Goal: Find contact information: Find contact information

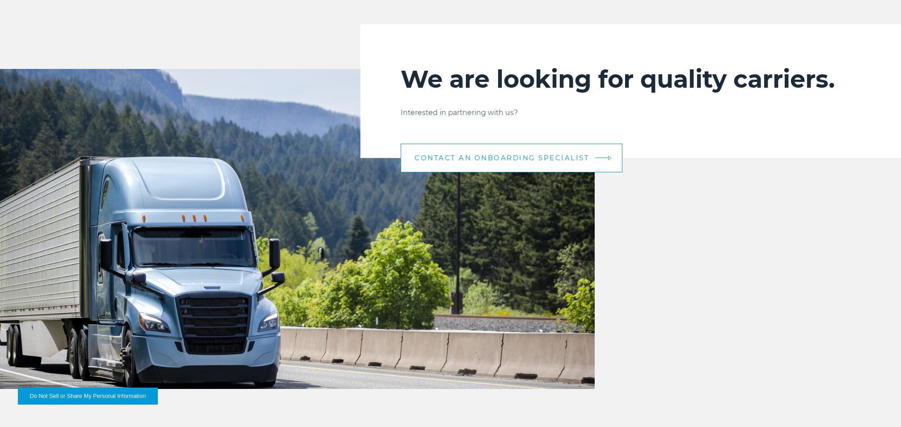
scroll to position [928, 0]
click at [531, 158] on span "CONTACT AN ONBOARDING SPECIALIST" at bounding box center [502, 158] width 175 height 7
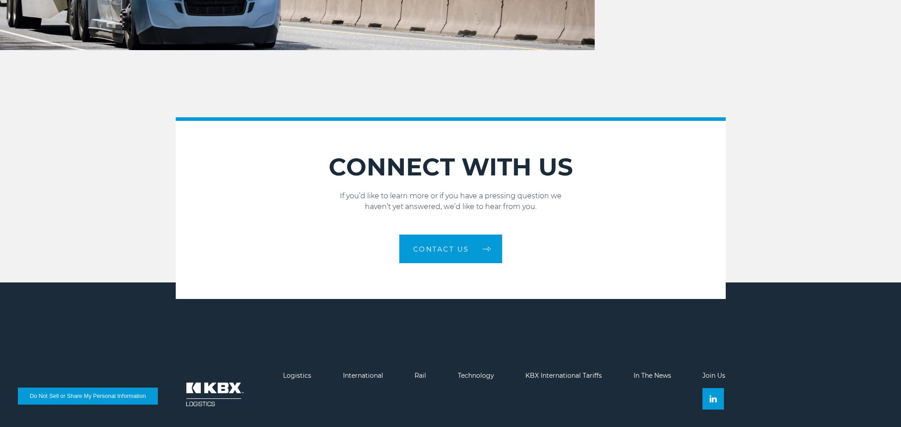
scroll to position [1315, 0]
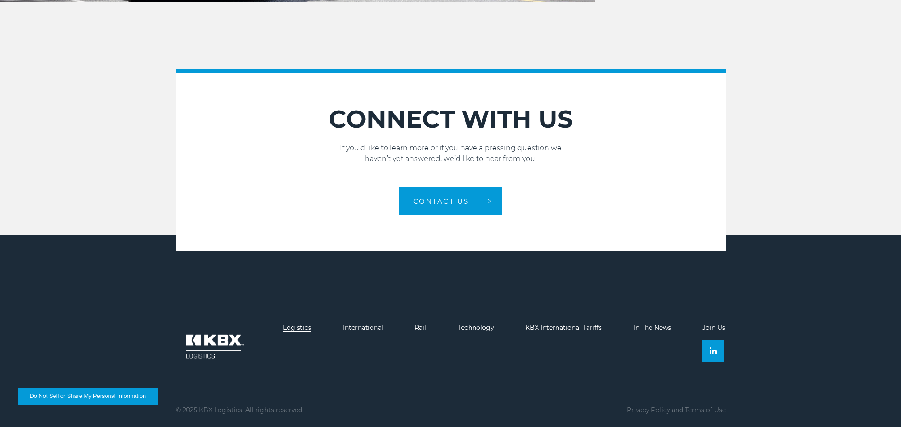
click at [301, 329] on link "Logistics" at bounding box center [297, 327] width 28 height 8
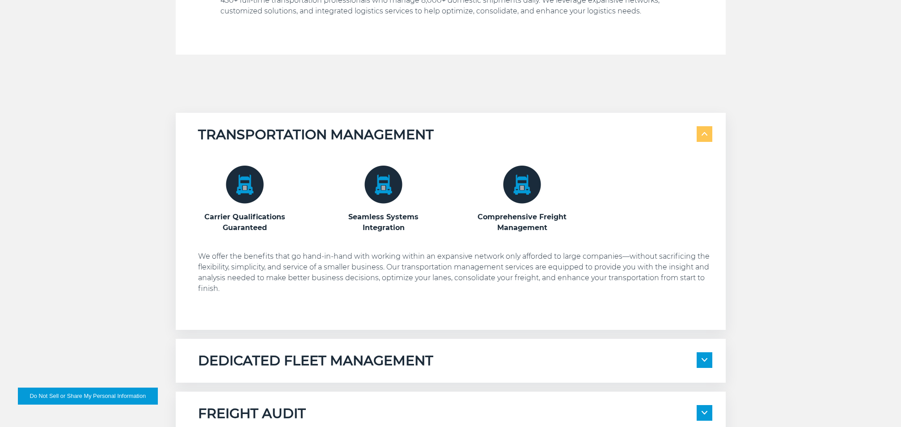
scroll to position [518, 0]
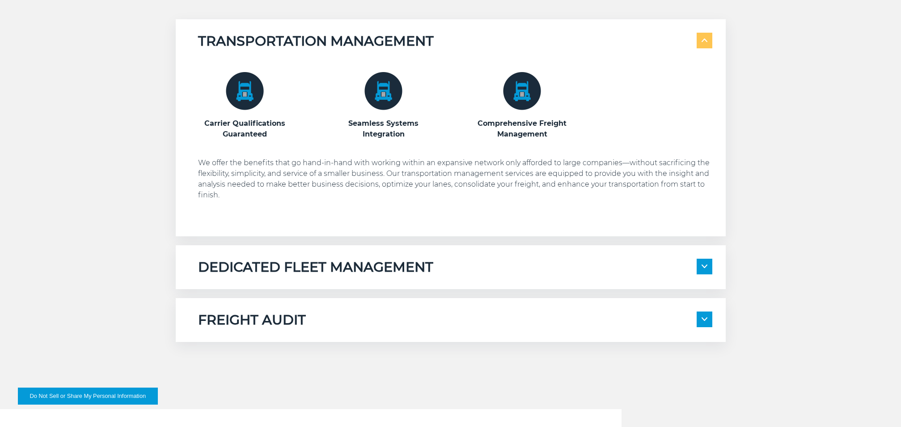
click at [698, 267] on span at bounding box center [705, 267] width 16 height 16
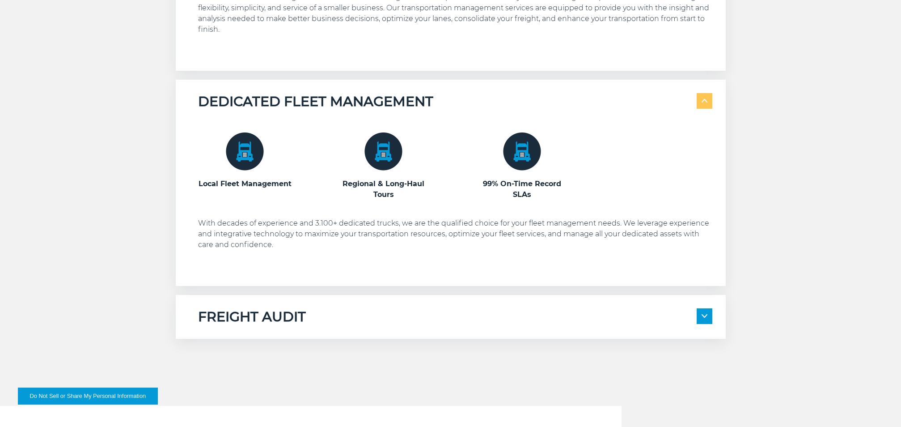
scroll to position [688, 0]
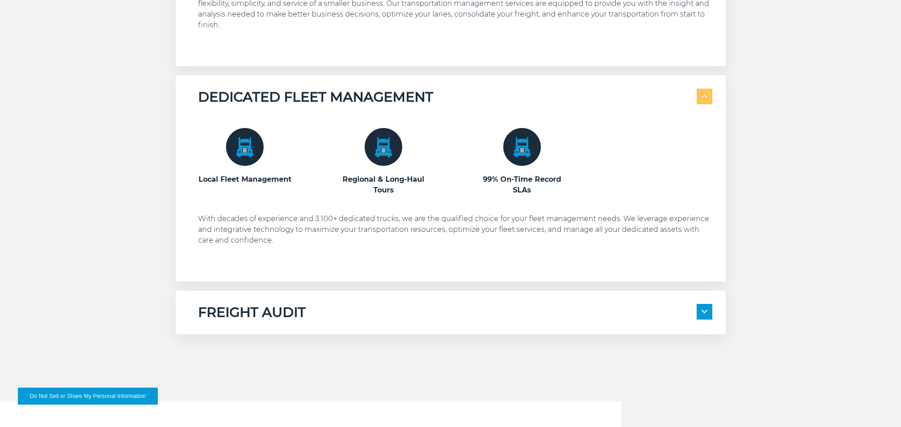
click at [706, 310] on img at bounding box center [705, 312] width 6 height 4
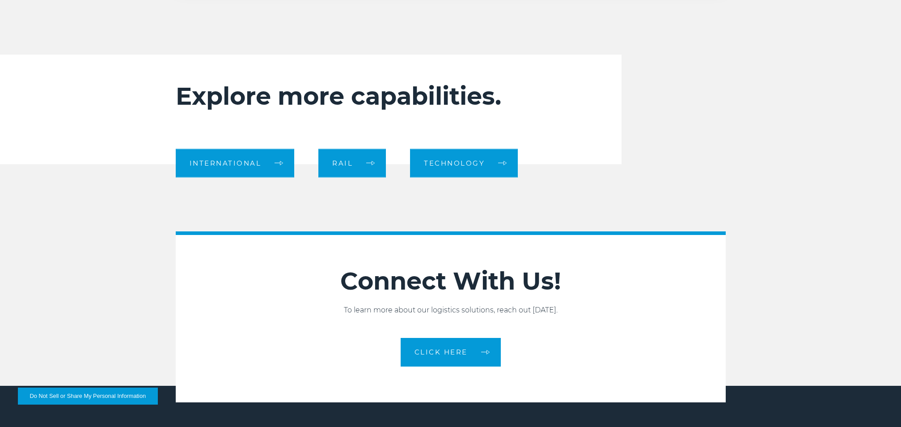
scroll to position [1223, 0]
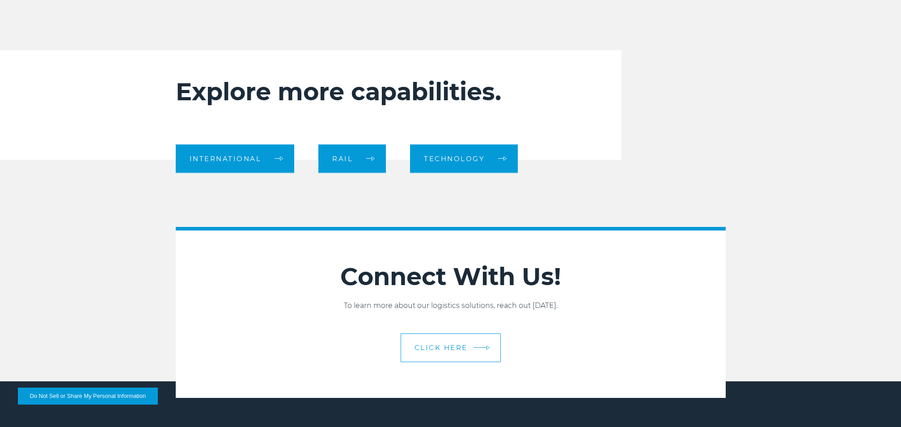
click at [455, 348] on span "CLICK HERE" at bounding box center [441, 347] width 53 height 7
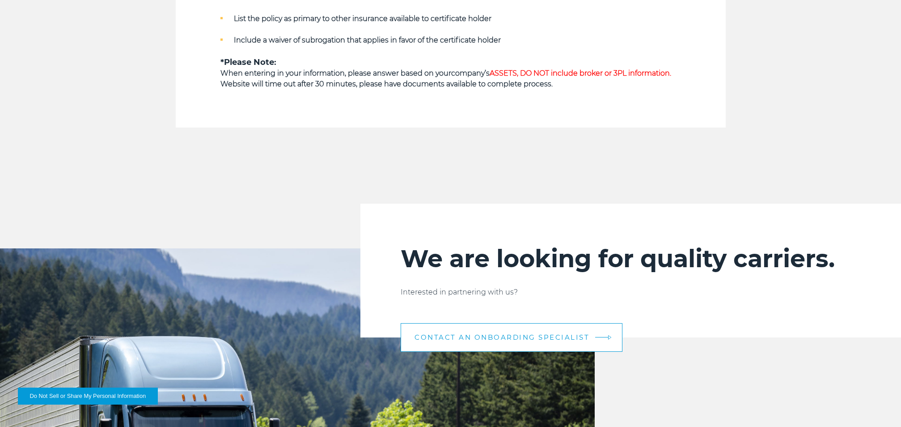
scroll to position [857, 0]
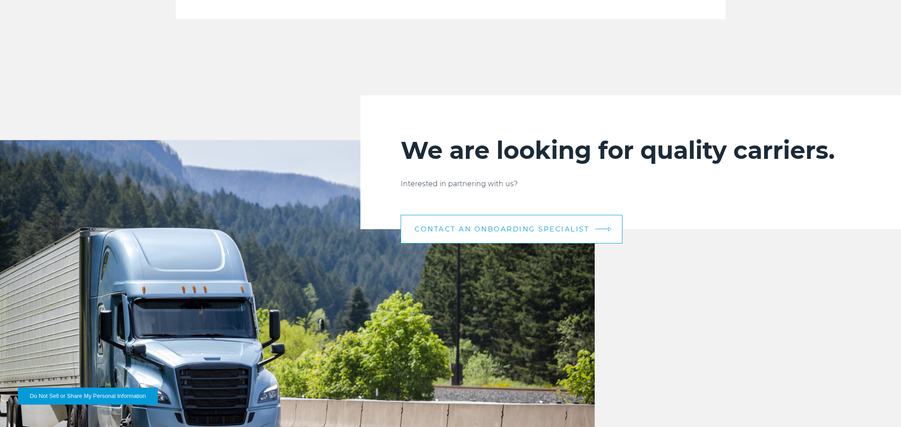
click at [507, 232] on span "CONTACT AN ONBOARDING SPECIALIST" at bounding box center [502, 228] width 175 height 7
